Goal: Information Seeking & Learning: Learn about a topic

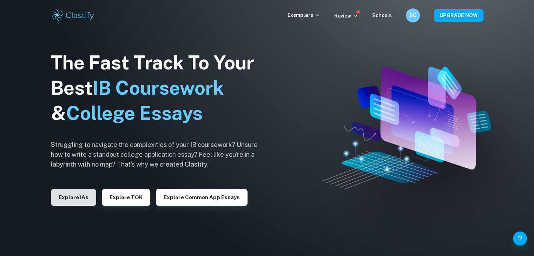
click at [84, 194] on button "Explore IAs" at bounding box center [73, 197] width 45 height 17
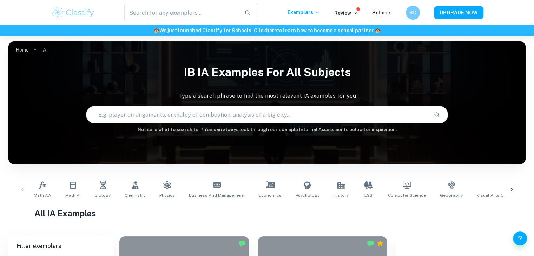
click at [178, 116] on input "text" at bounding box center [257, 115] width 342 height 20
click at [364, 187] on icon at bounding box center [368, 185] width 8 height 8
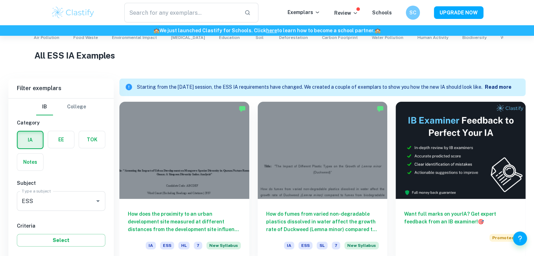
scroll to position [227, 0]
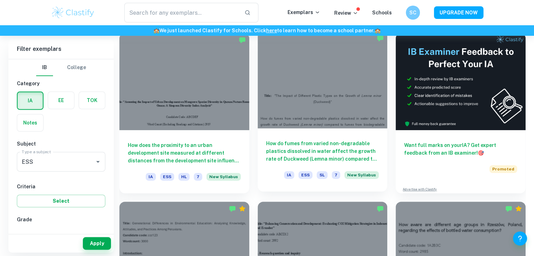
click at [319, 121] on div at bounding box center [323, 79] width 130 height 97
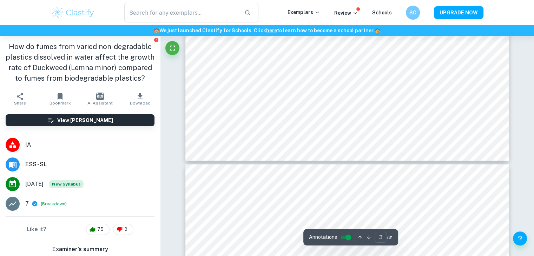
type input "4"
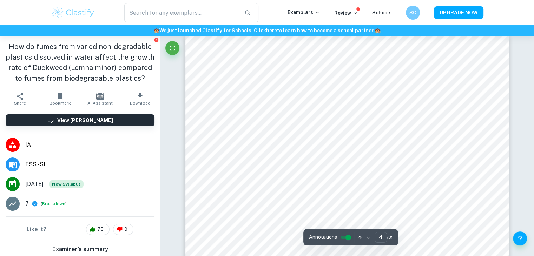
scroll to position [1401, 0]
